Goal: Task Accomplishment & Management: Manage account settings

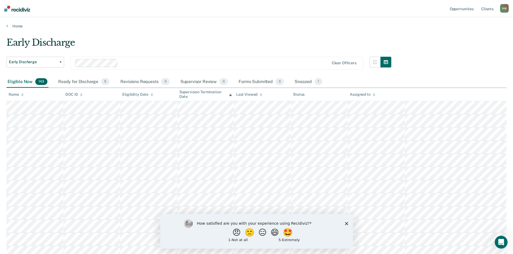
click at [346, 223] on polygon "Close survey" at bounding box center [346, 223] width 3 height 3
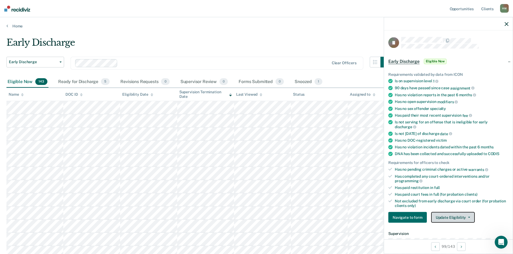
click at [471, 215] on button "Update Eligibility" at bounding box center [453, 217] width 44 height 11
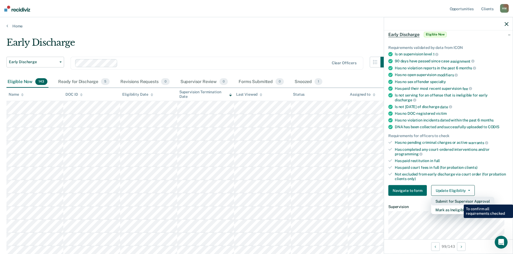
click at [460, 201] on button "Submit for Supervisor Approval" at bounding box center [462, 201] width 63 height 9
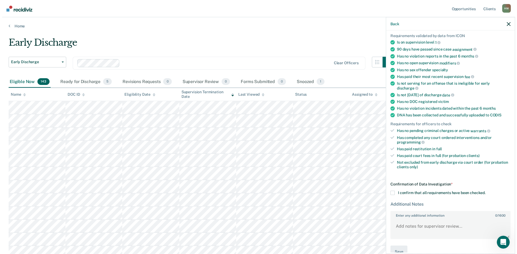
scroll to position [50, 0]
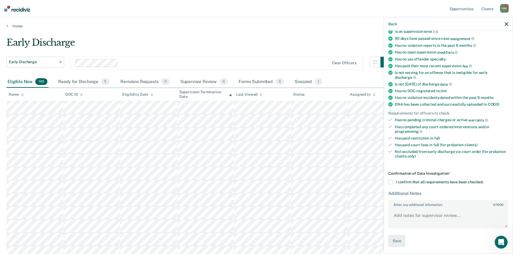
click at [505, 27] on div "Back" at bounding box center [448, 23] width 129 height 13
click at [505, 23] on icon "button" at bounding box center [507, 24] width 4 height 4
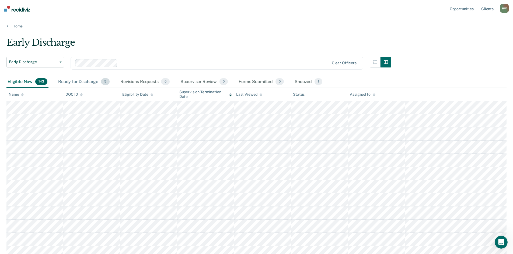
click at [85, 82] on div "Ready for Discharge 5" at bounding box center [84, 82] width 54 height 12
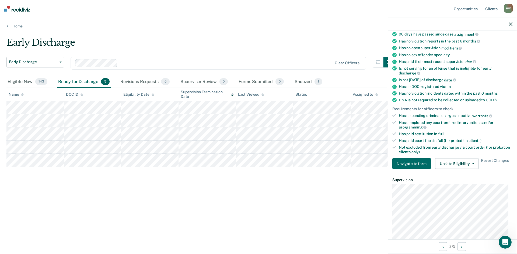
scroll to position [81, 0]
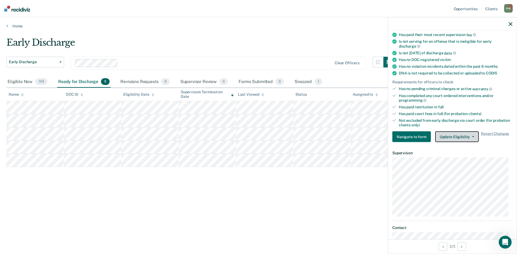
click at [474, 136] on button "Update Eligibility" at bounding box center [457, 137] width 44 height 11
click at [213, 198] on div "Early Discharge Early Discharge Early Discharge Clear officers Eligible Now 143…" at bounding box center [258, 125] width 504 height 177
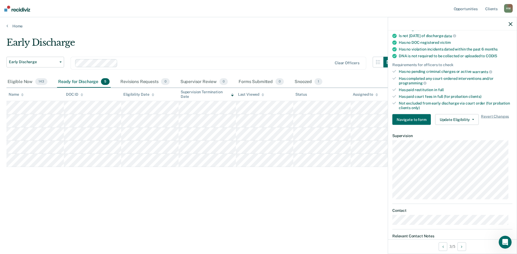
scroll to position [118, 0]
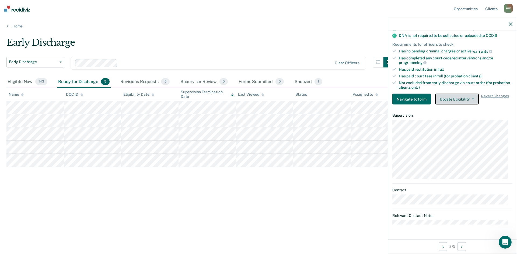
click at [471, 97] on button "Update Eligibility" at bounding box center [457, 99] width 44 height 11
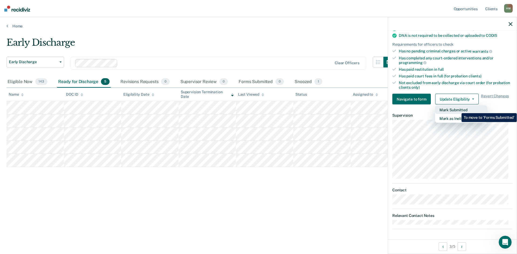
click at [457, 109] on button "Mark Submitted" at bounding box center [461, 110] width 52 height 9
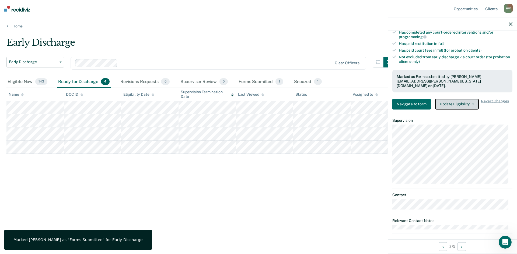
scroll to position [145, 0]
click at [511, 23] on icon "button" at bounding box center [511, 24] width 4 height 4
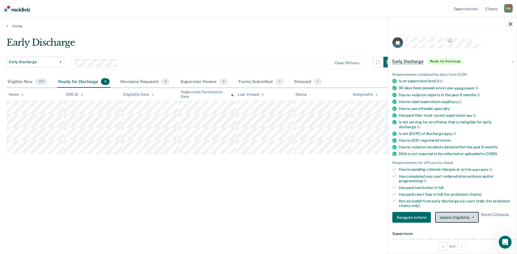
click at [472, 217] on icon "button" at bounding box center [473, 217] width 2 height 1
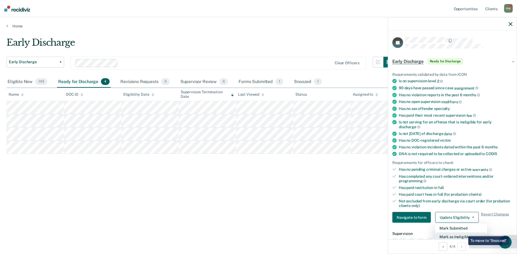
scroll to position [1, 0]
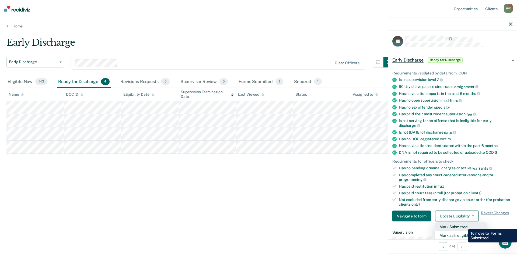
click at [464, 225] on button "Mark Submitted" at bounding box center [461, 227] width 52 height 9
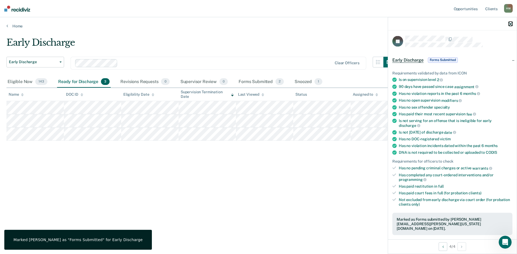
click at [512, 24] on icon "button" at bounding box center [511, 24] width 4 height 4
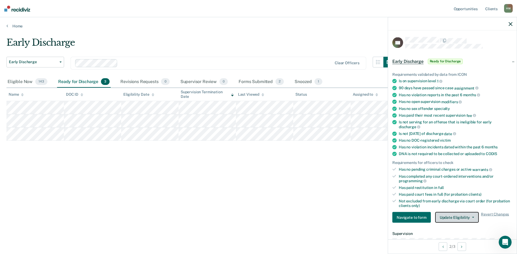
click at [473, 221] on button "Update Eligibility" at bounding box center [457, 217] width 44 height 11
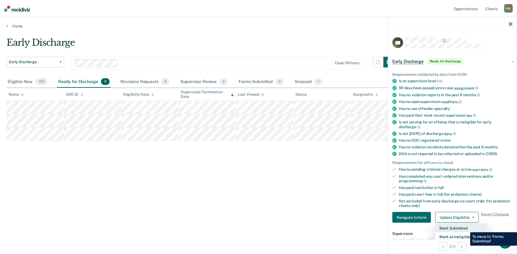
click at [466, 229] on button "Mark Submitted" at bounding box center [461, 228] width 52 height 9
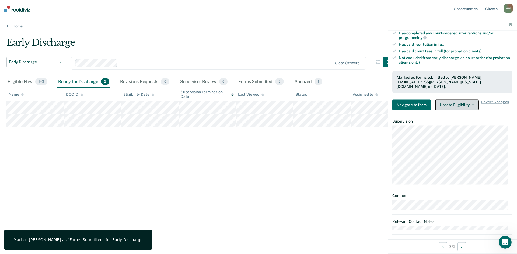
scroll to position [145, 0]
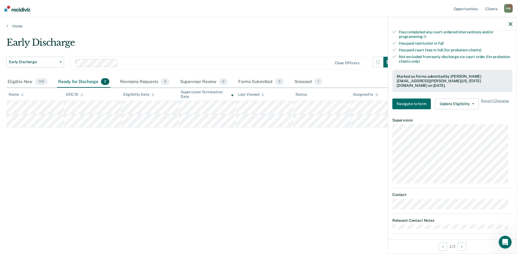
click at [357, 166] on div "Early Discharge Early Discharge Early Discharge Clear officers Eligible Now 143…" at bounding box center [258, 125] width 504 height 177
click at [512, 24] on icon "button" at bounding box center [511, 24] width 4 height 4
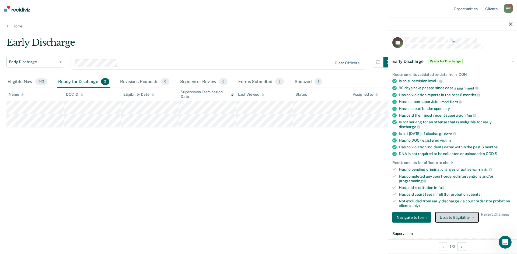
click at [474, 218] on button "Update Eligibility" at bounding box center [457, 217] width 44 height 11
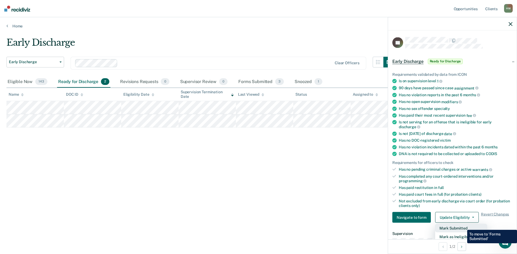
click at [463, 226] on button "Mark Submitted" at bounding box center [461, 228] width 52 height 9
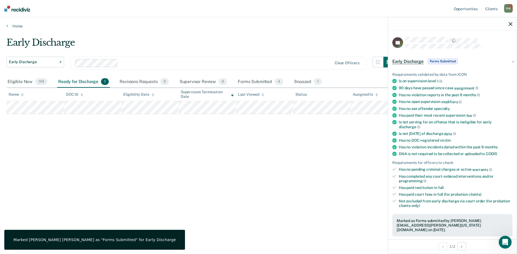
click at [322, 174] on div "Early Discharge Early Discharge Early Discharge Clear officers Eligible Now 143…" at bounding box center [258, 125] width 504 height 177
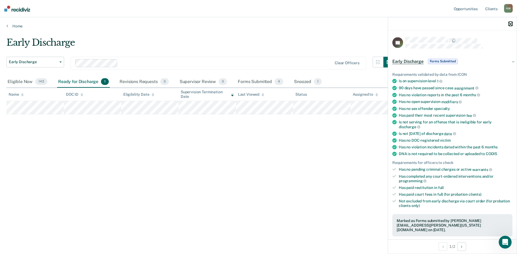
click at [510, 23] on icon "button" at bounding box center [511, 24] width 4 height 4
